Goal: Task Accomplishment & Management: Manage account settings

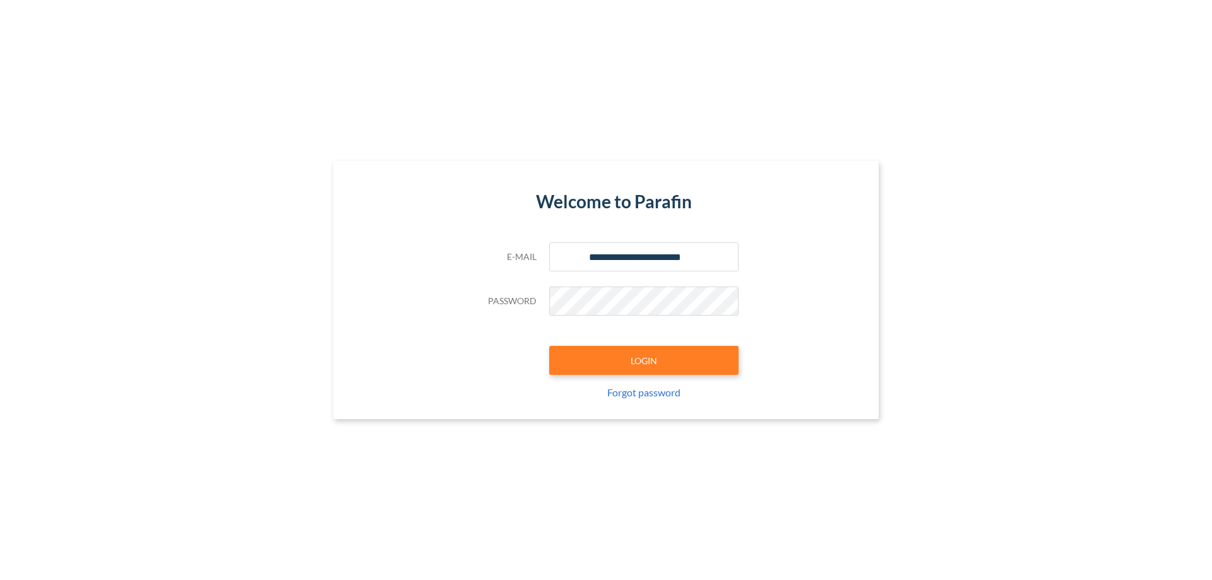
type input "**********"
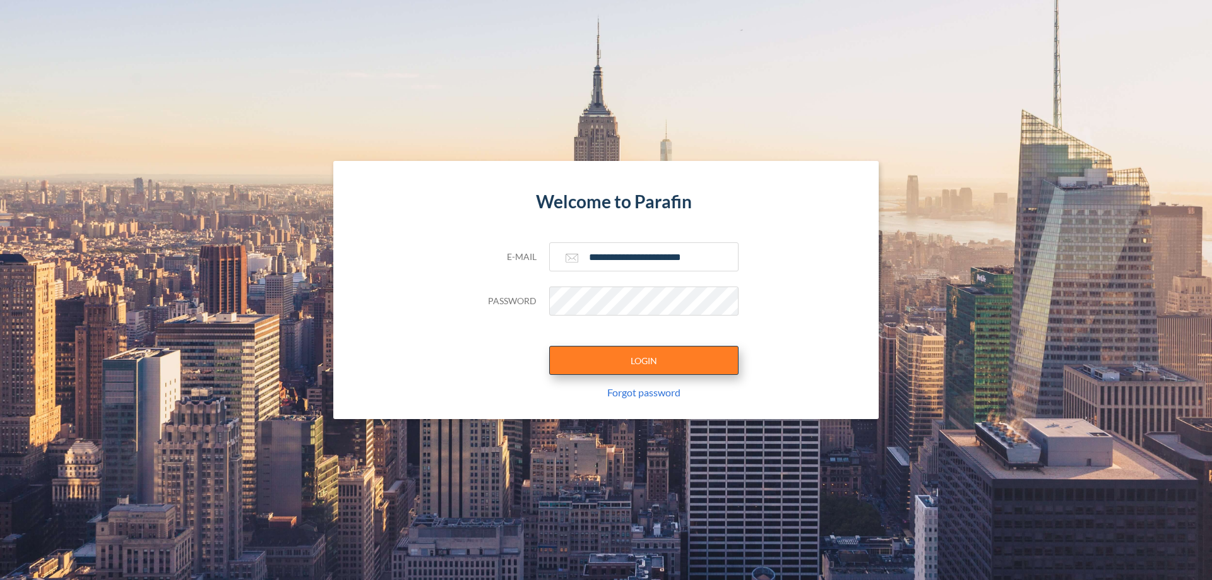
click at [644, 360] on button "LOGIN" at bounding box center [643, 360] width 189 height 29
